Goal: Transaction & Acquisition: Purchase product/service

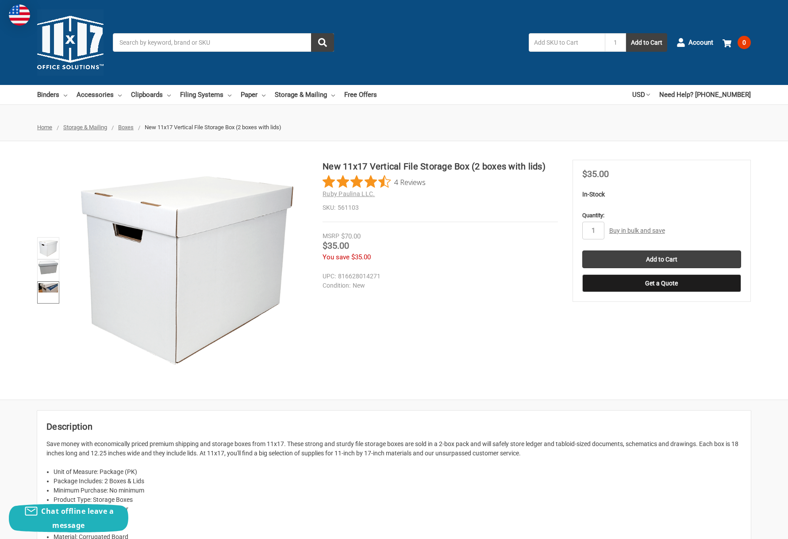
click at [46, 287] on img at bounding box center [48, 287] width 19 height 9
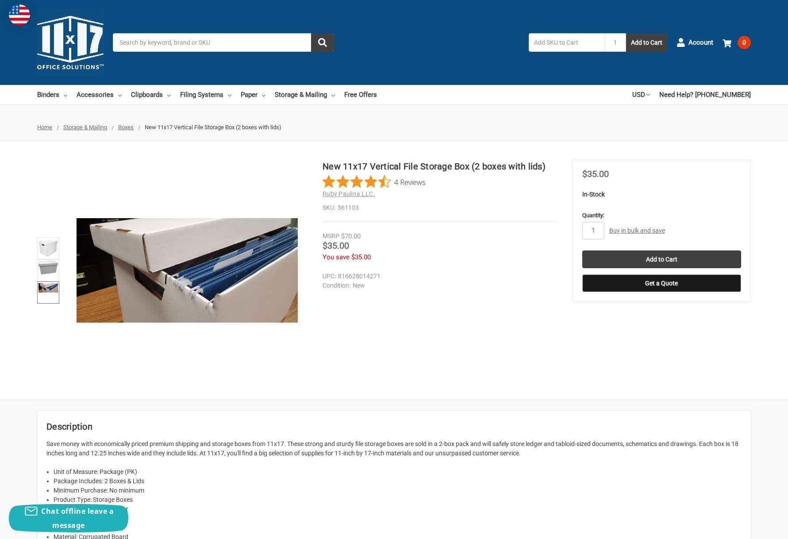
click at [73, 35] on img at bounding box center [70, 42] width 66 height 66
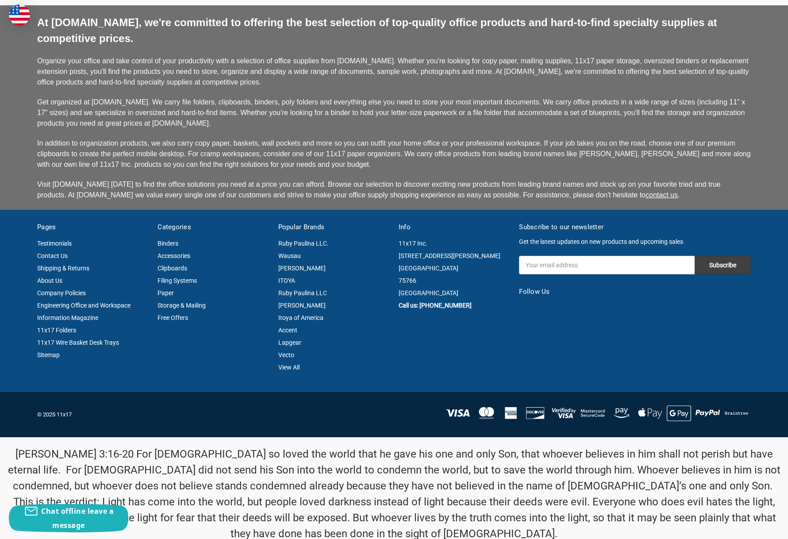
scroll to position [2133, 0]
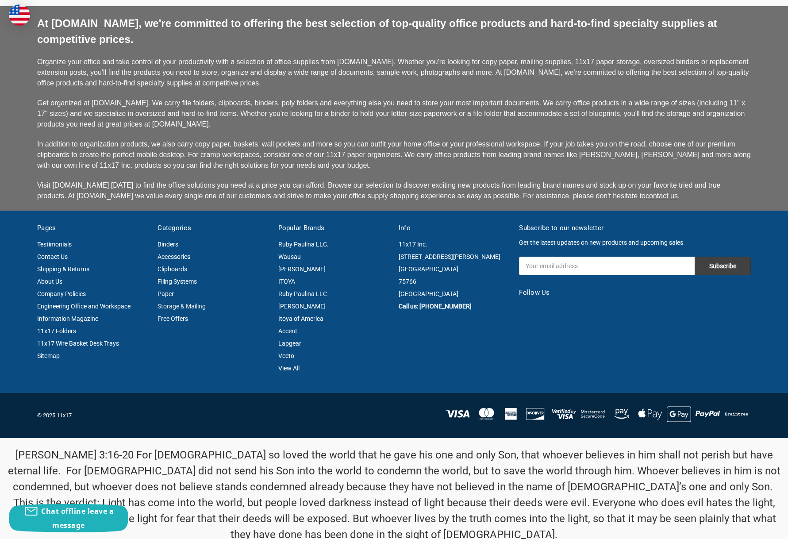
click at [182, 303] on link "Storage & Mailing" at bounding box center [182, 306] width 48 height 7
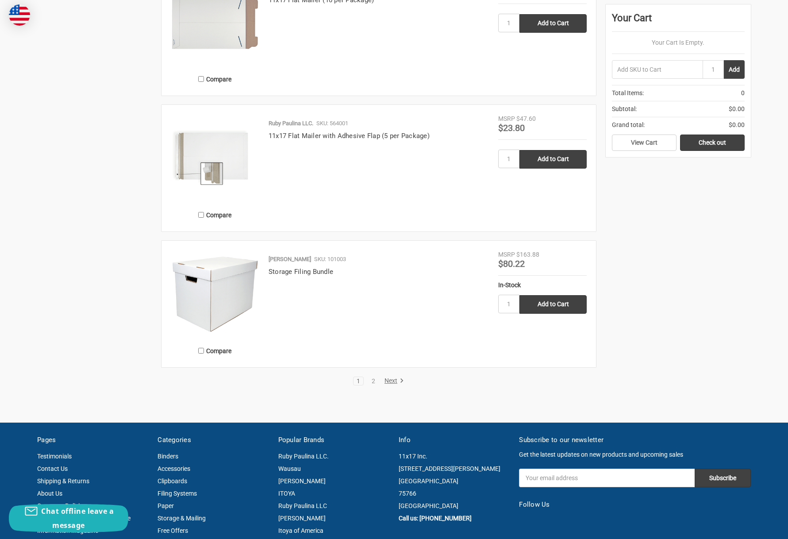
scroll to position [1780, 0]
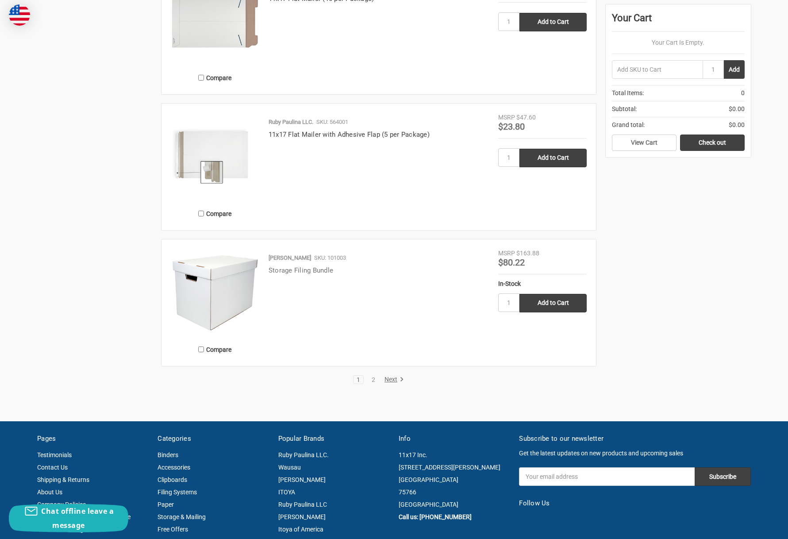
click at [296, 270] on link "Storage Filing Bundle" at bounding box center [301, 270] width 65 height 8
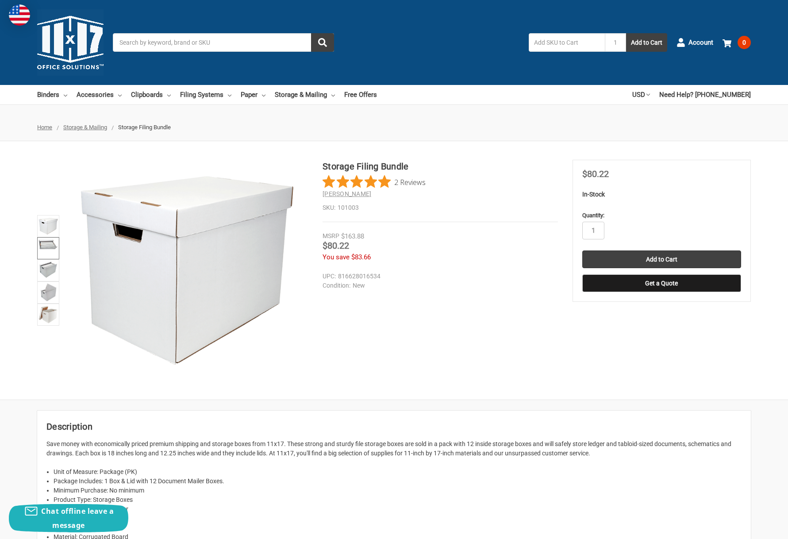
click at [48, 245] on img at bounding box center [48, 244] width 19 height 11
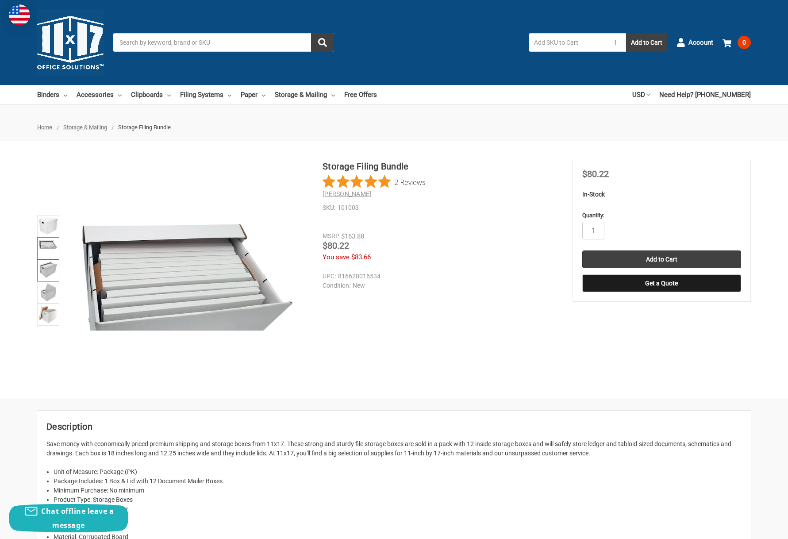
click at [50, 272] on img at bounding box center [48, 270] width 19 height 18
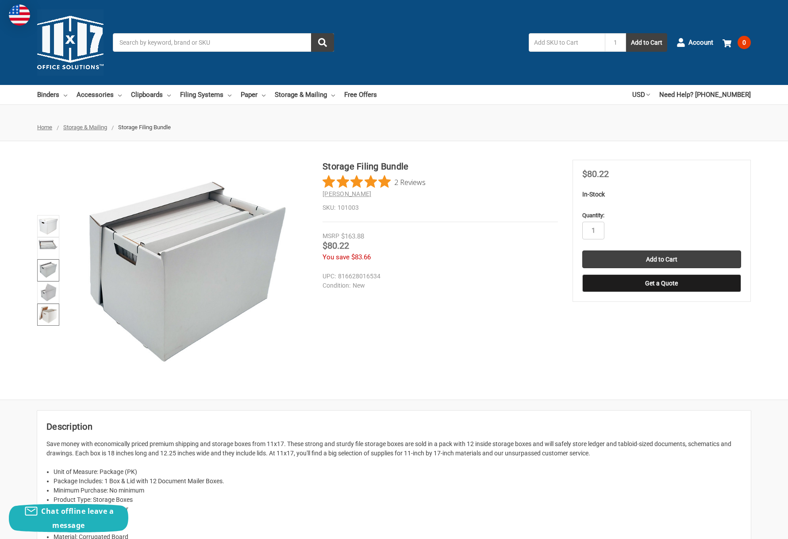
click at [51, 315] on img at bounding box center [48, 314] width 19 height 19
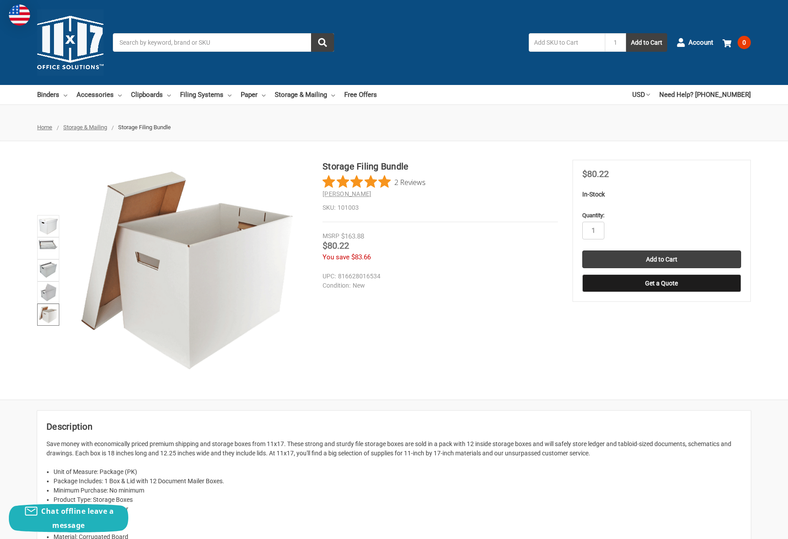
click at [19, 165] on div "Storage Filing Bundle 2 Reviews Ruby Paulina SKU: 101003" at bounding box center [394, 270] width 788 height 221
